Goal: Task Accomplishment & Management: Complete application form

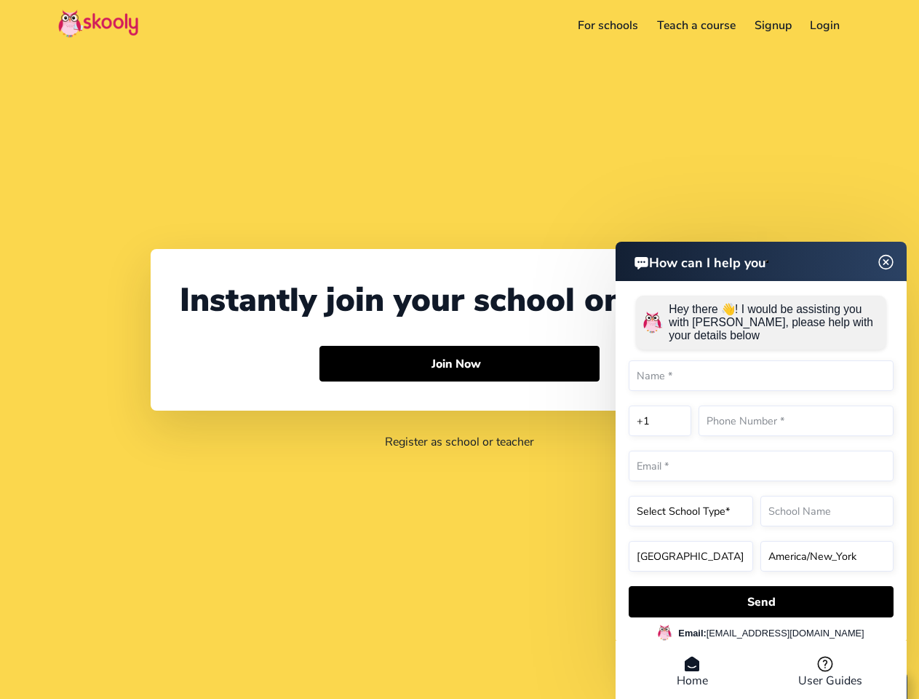
select select "1"
select select "[GEOGRAPHIC_DATA]"
select select "America/New_York"
click at [459, 349] on button "Join Now Arrow Forward" at bounding box center [460, 364] width 280 height 36
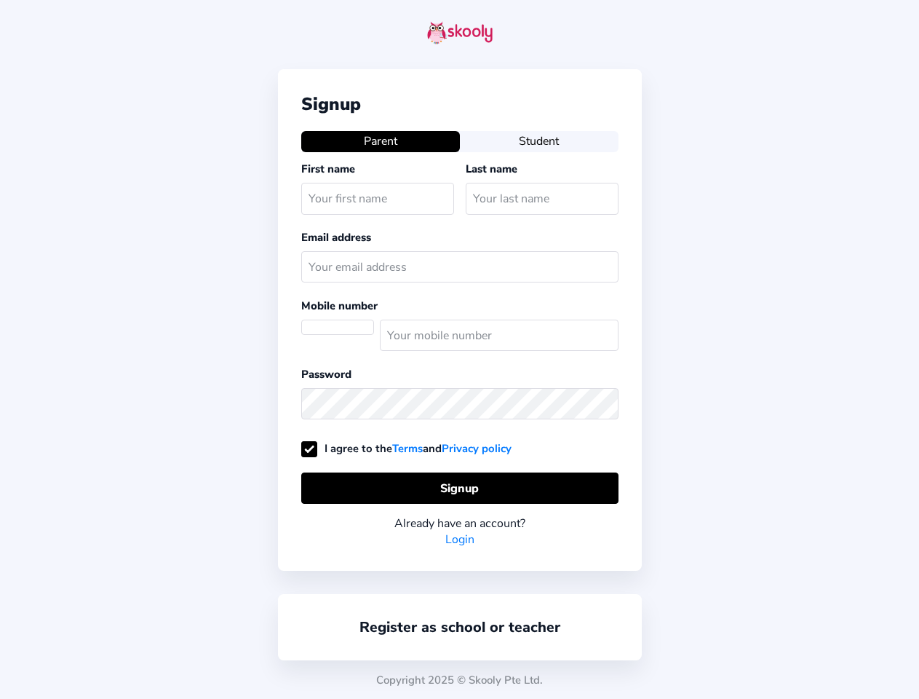
click at [850, 25] on div "Signup Parent Student First name Last name Email address Mobile number Password…" at bounding box center [459, 349] width 919 height 699
click at [459, 364] on div "Signup Parent Student First name Last name Email address Mobile number Password…" at bounding box center [460, 320] width 364 height 502
click at [761, 601] on div "Signup Parent Student First name Last name Email address Mobile number Password…" at bounding box center [459, 349] width 919 height 699
click at [692, 672] on div "Copyright 2025 © Skooly Pte Ltd." at bounding box center [459, 680] width 919 height 38
